Goal: Check status: Check status

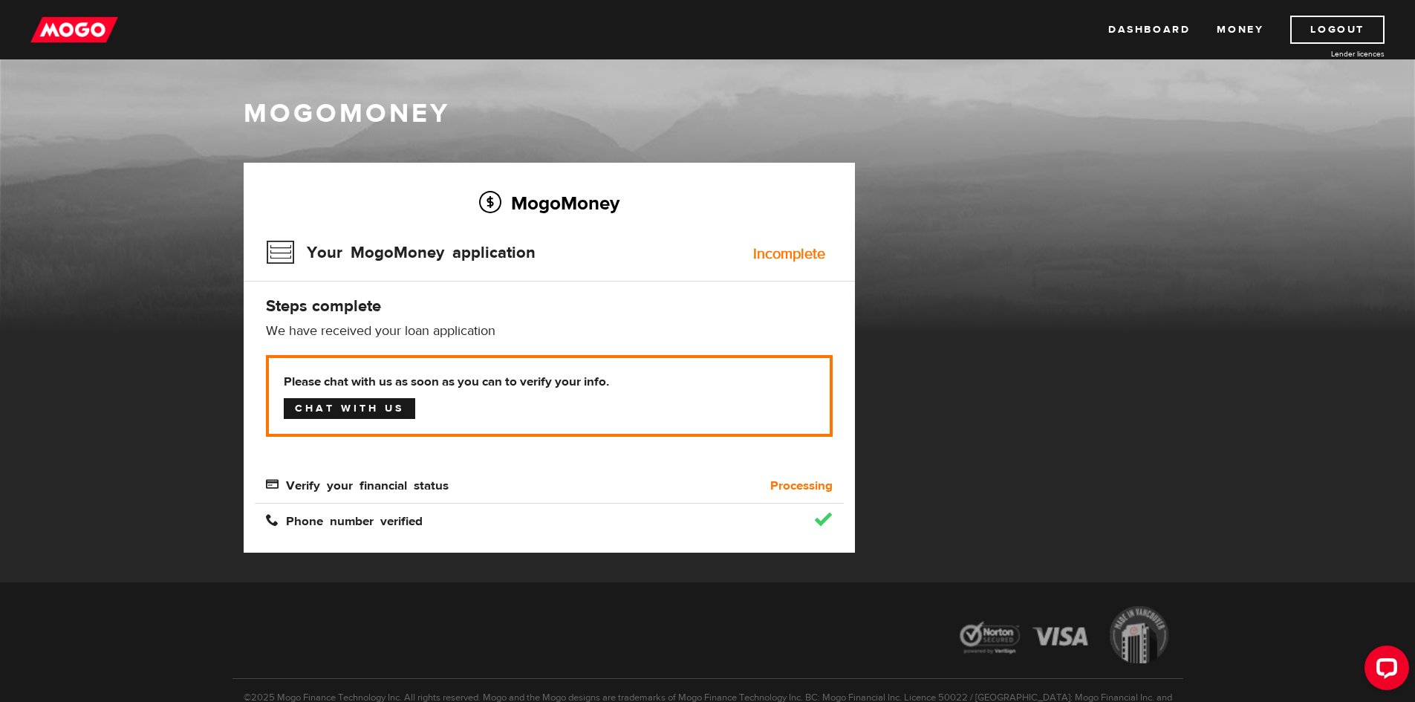
click at [337, 398] on link "Chat with us" at bounding box center [349, 408] width 131 height 21
click at [1146, 30] on link "Dashboard" at bounding box center [1149, 30] width 82 height 28
click at [790, 477] on b "Processing" at bounding box center [801, 486] width 62 height 18
